Goal: Task Accomplishment & Management: Manage account settings

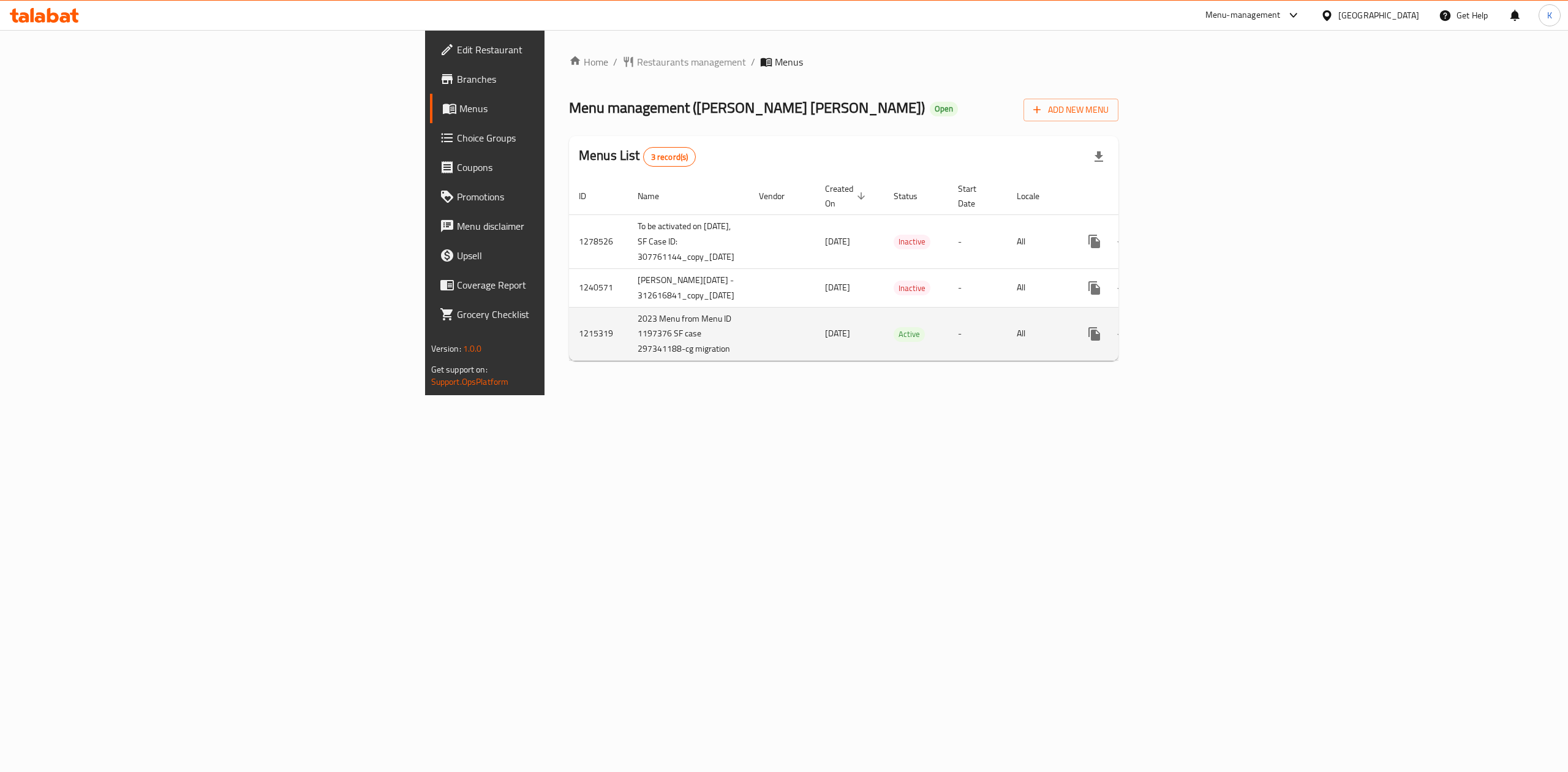
click at [1188, 328] on icon "enhanced table" at bounding box center [1183, 334] width 11 height 11
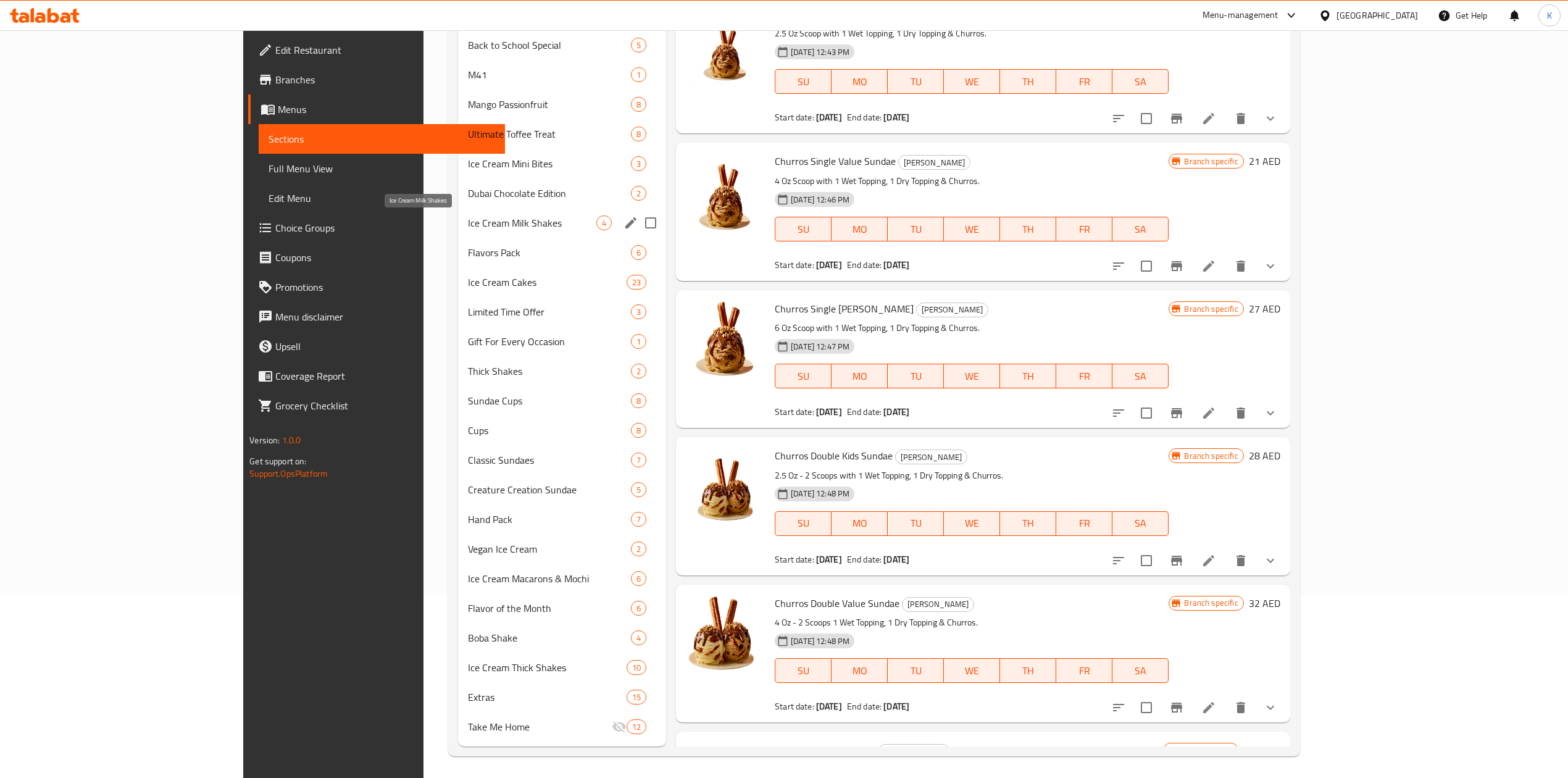
scroll to position [187, 0]
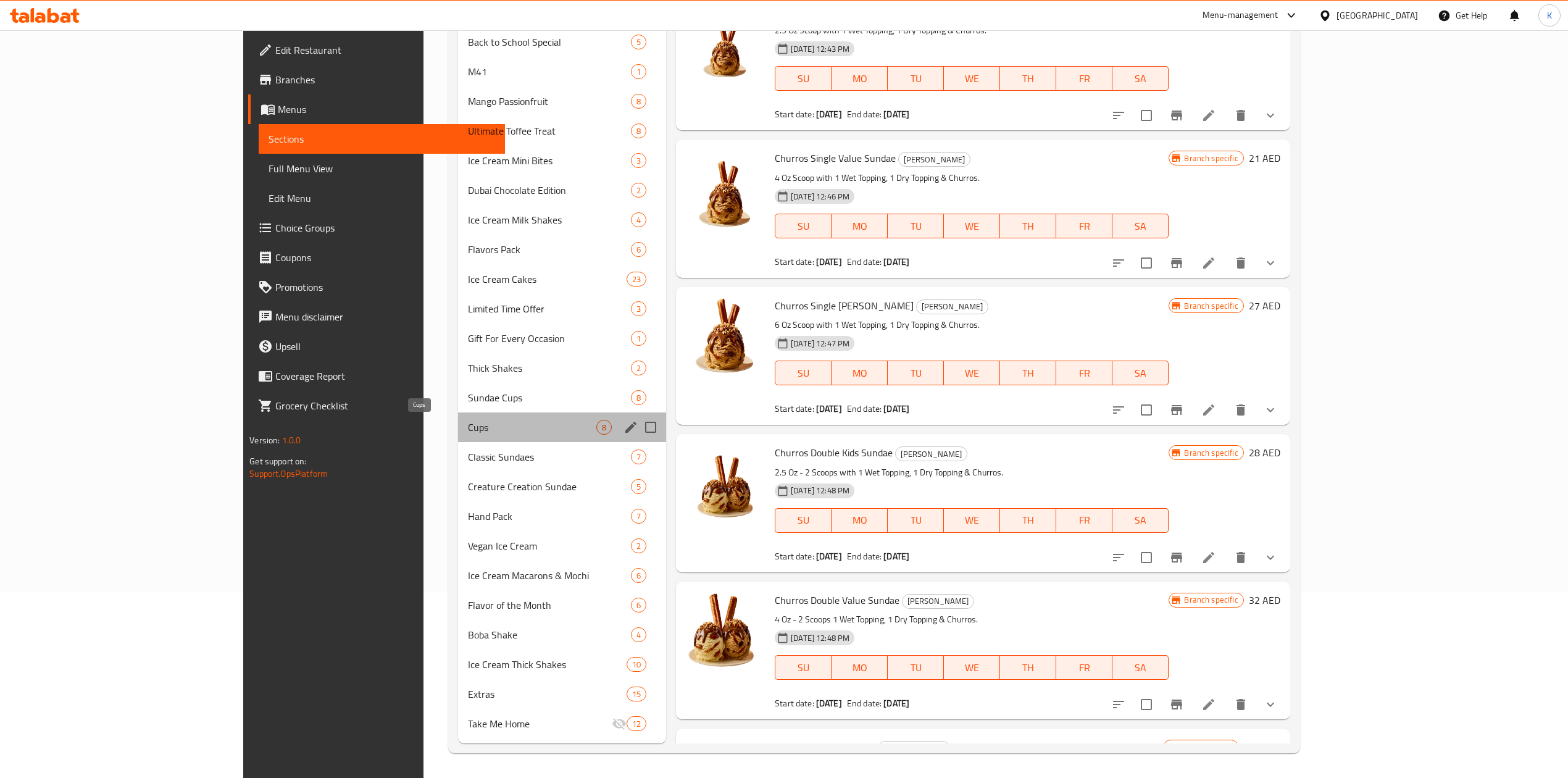
click at [468, 425] on span "Cups" at bounding box center [532, 427] width 128 height 15
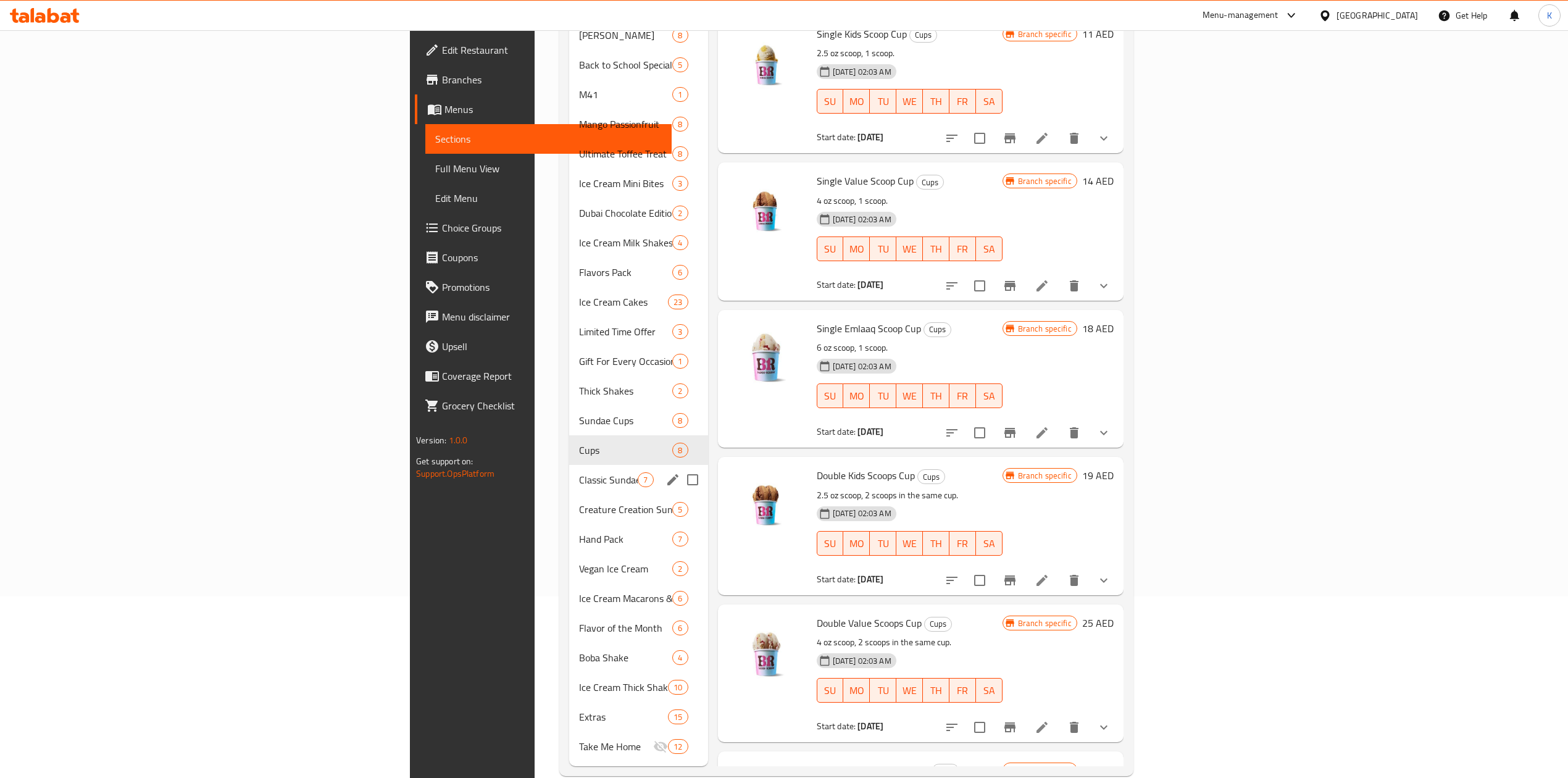
scroll to position [187, 0]
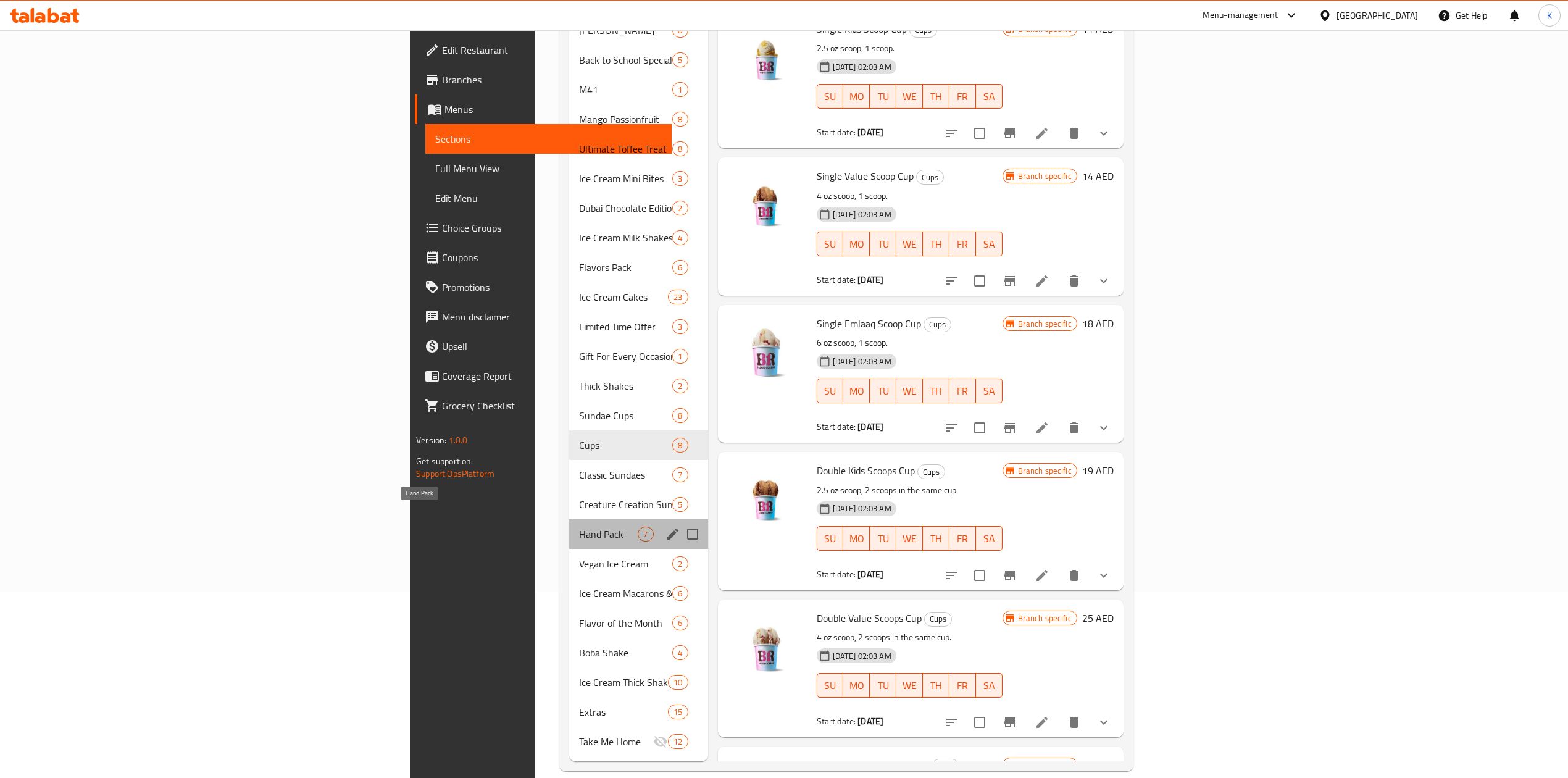
click at [579, 527] on span "Hand Pack" at bounding box center [608, 534] width 59 height 15
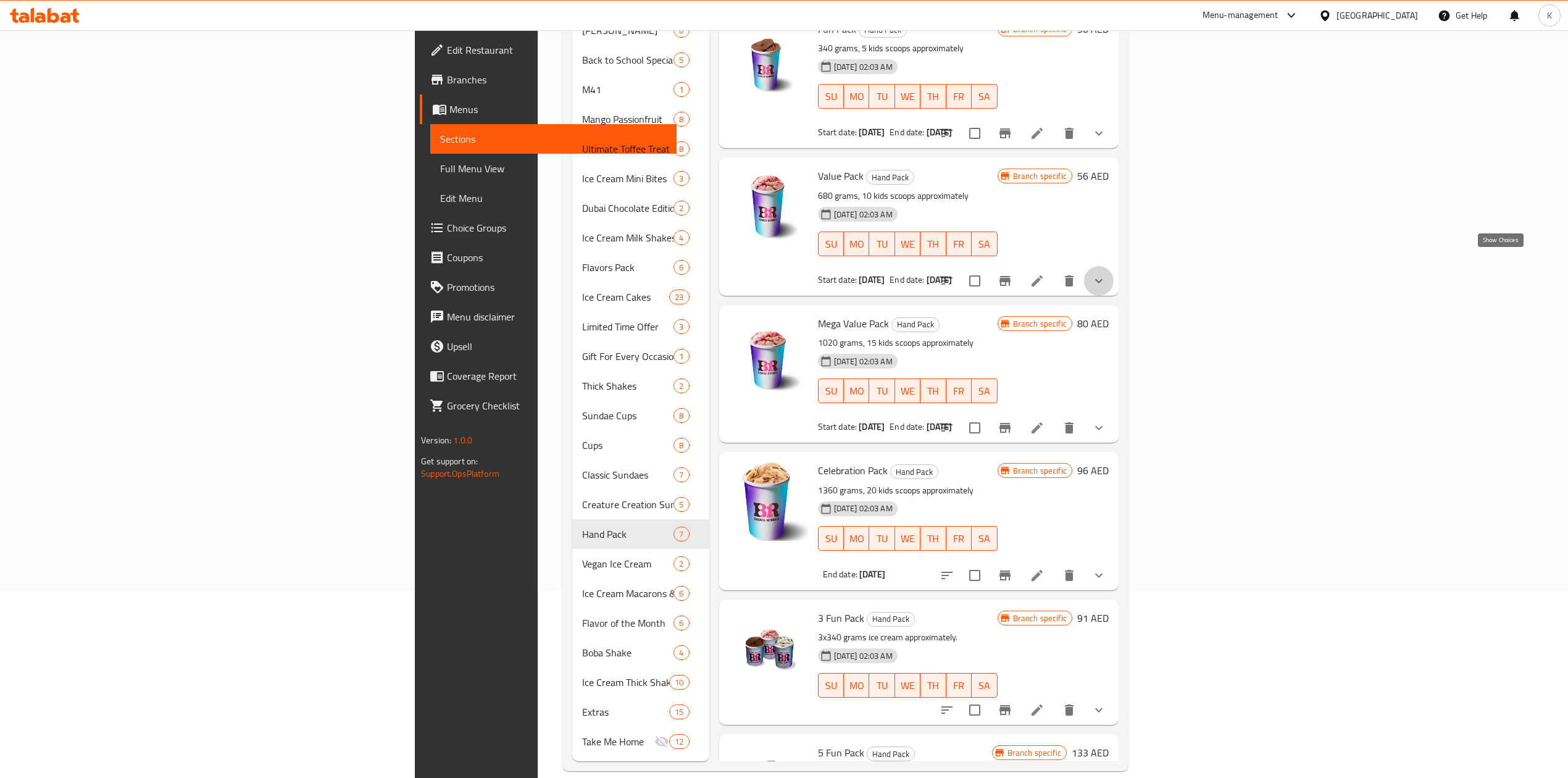
click at [1106, 274] on icon "show more" at bounding box center [1099, 281] width 15 height 15
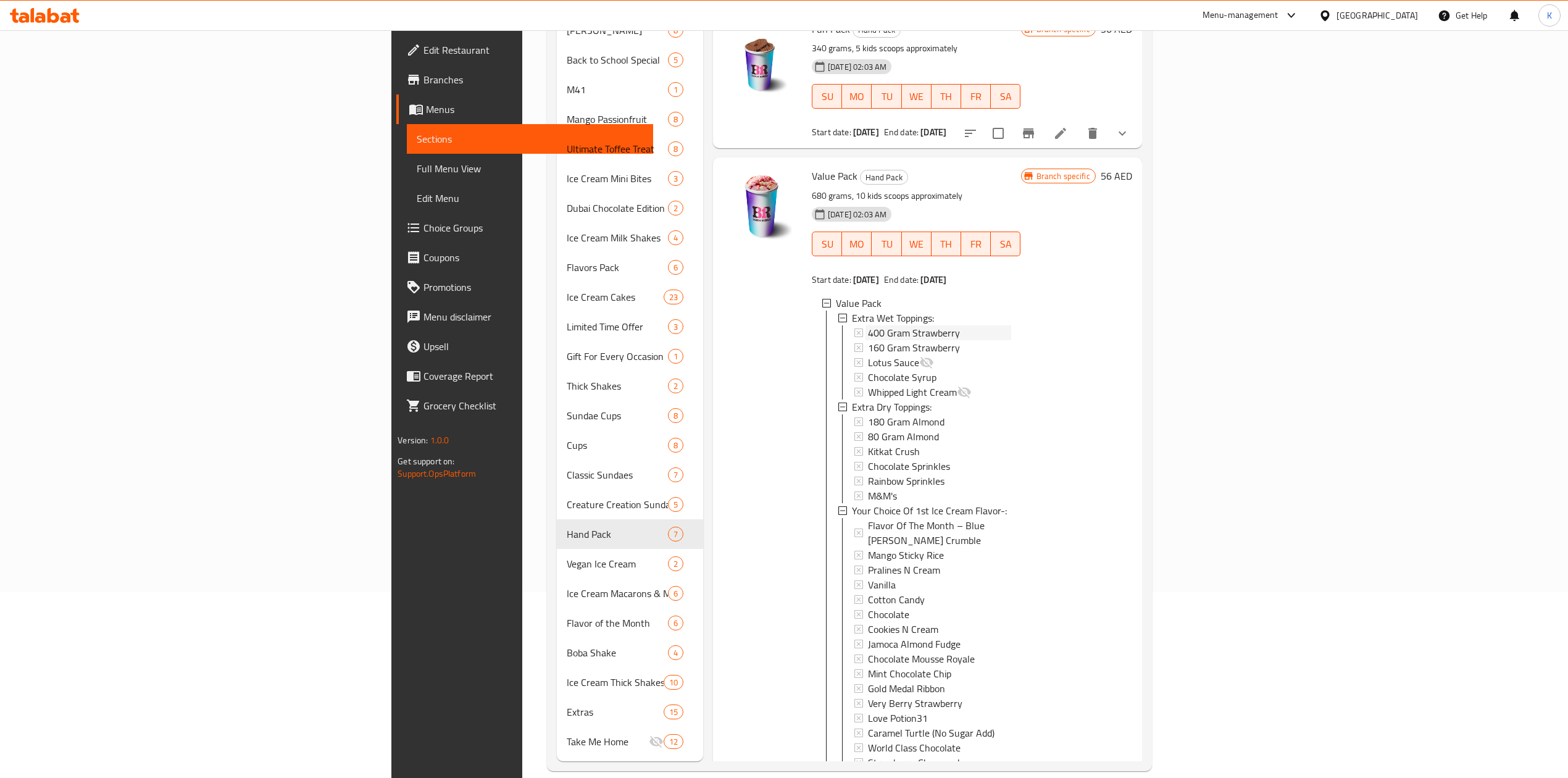
click at [868, 325] on span "400 Gram Strawberry" at bounding box center [913, 333] width 92 height 15
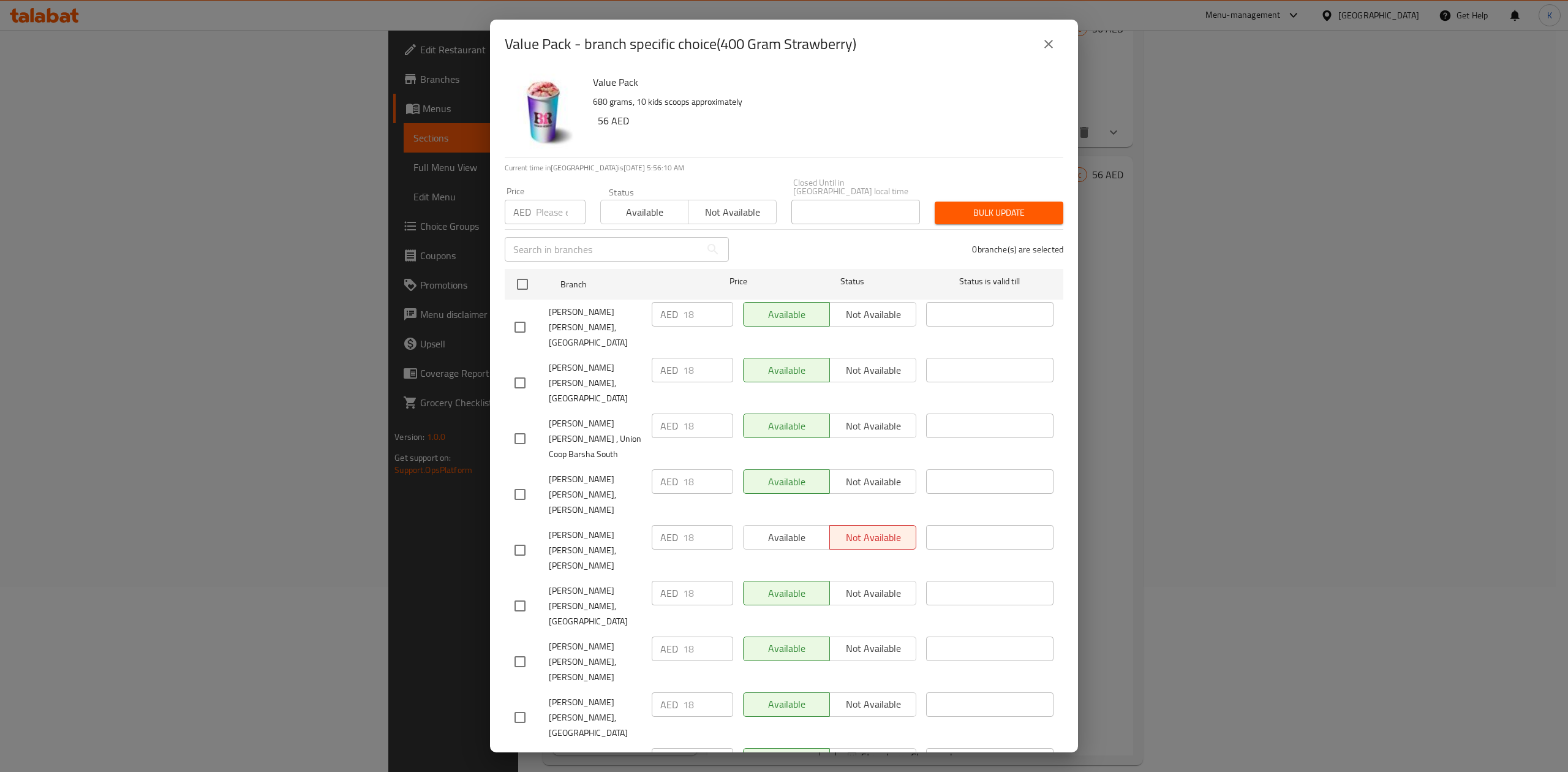
click at [1049, 42] on icon "close" at bounding box center [1049, 44] width 15 height 15
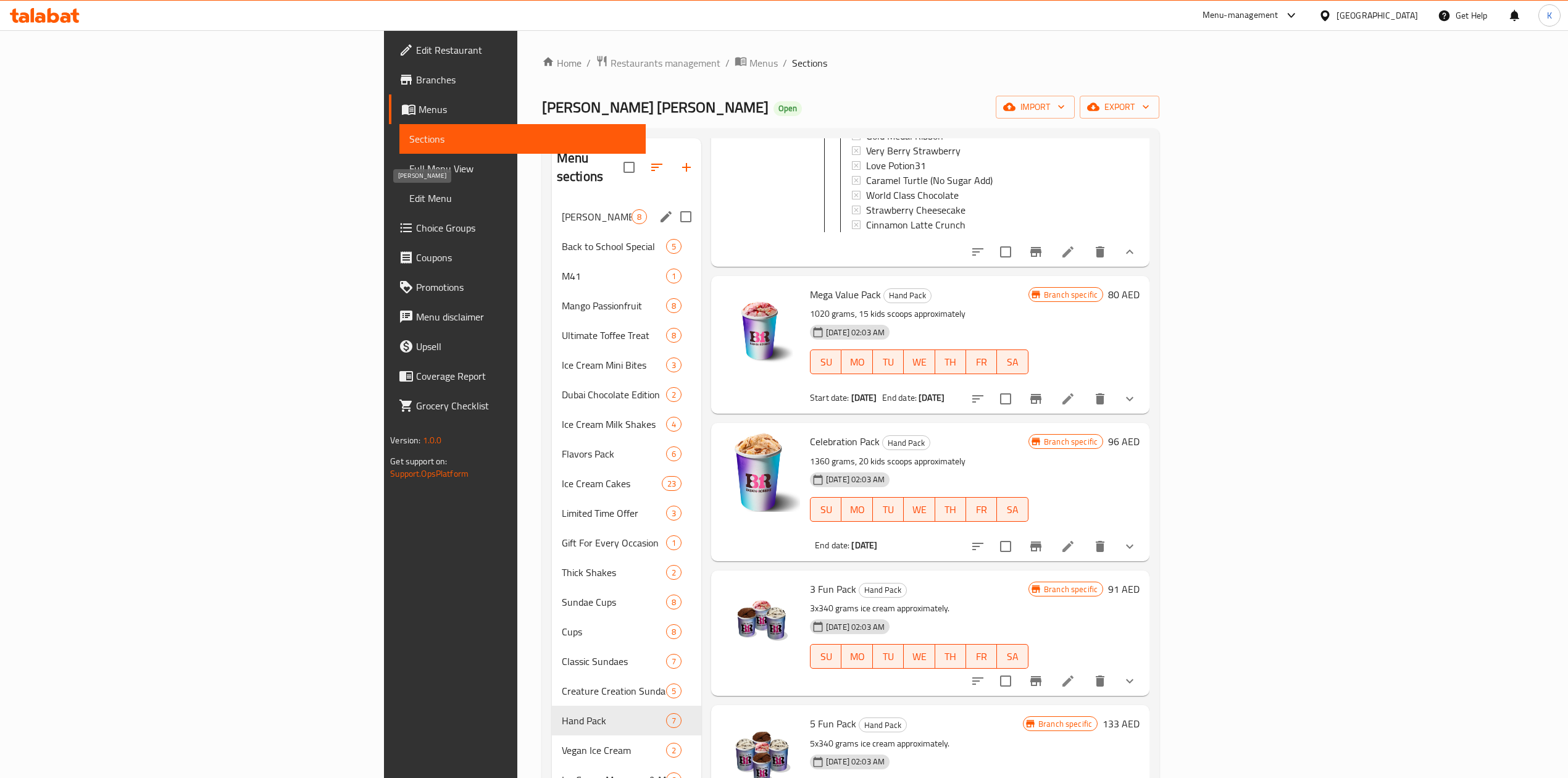
click at [561, 210] on span "[PERSON_NAME]" at bounding box center [596, 217] width 70 height 15
